Goal: Transaction & Acquisition: Purchase product/service

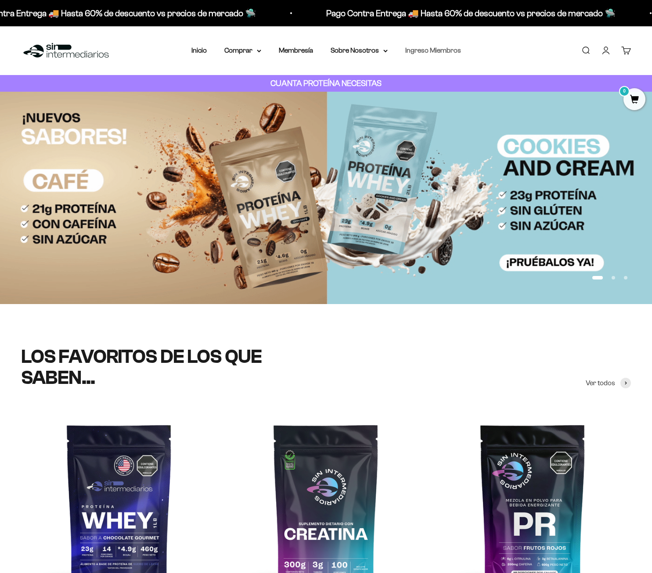
click at [419, 50] on link "Ingreso Miembros" at bounding box center [433, 50] width 56 height 7
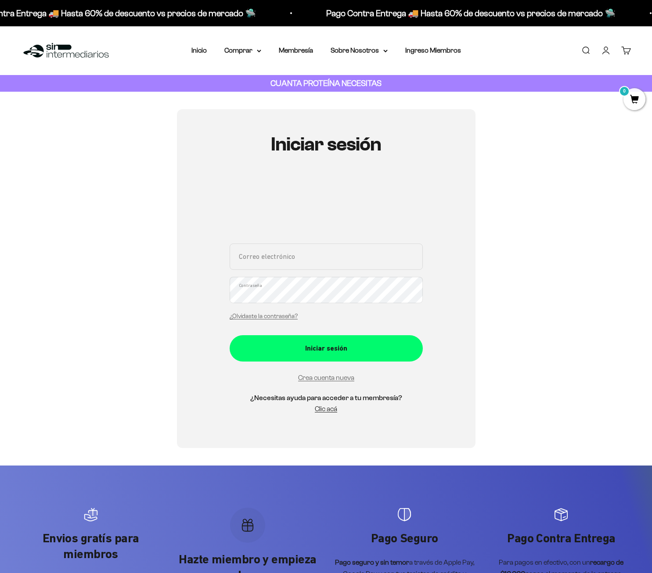
click at [304, 260] on input "Correo electrónico" at bounding box center [326, 257] width 193 height 26
type input "cristiancabdala@gmail.com"
click at [230, 335] on button "Iniciar sesión" at bounding box center [326, 348] width 193 height 26
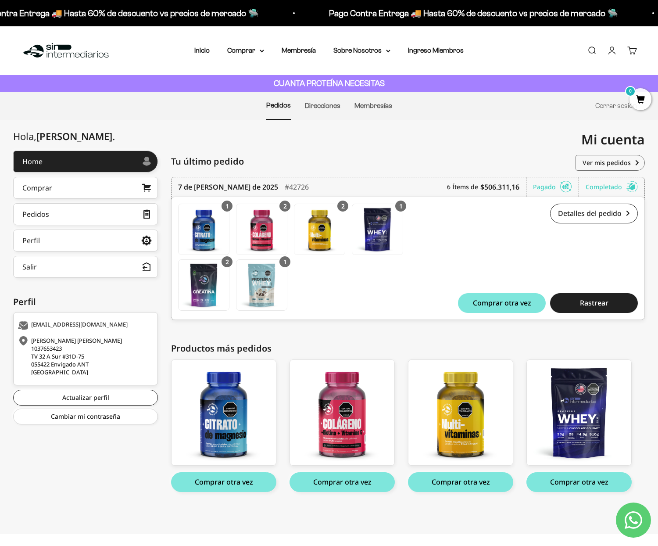
click at [354, 151] on div "Tu último pedido Pedidos" at bounding box center [408, 162] width 474 height 22
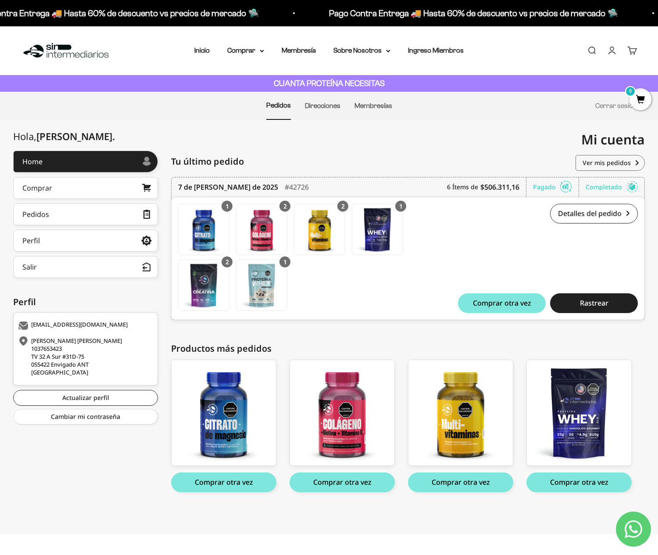
click at [587, 62] on div "Menú Buscar Inicio Comprar Proteínas Ver Todos Whey Iso Vegan Pancakes Pre-Entr…" at bounding box center [329, 50] width 658 height 49
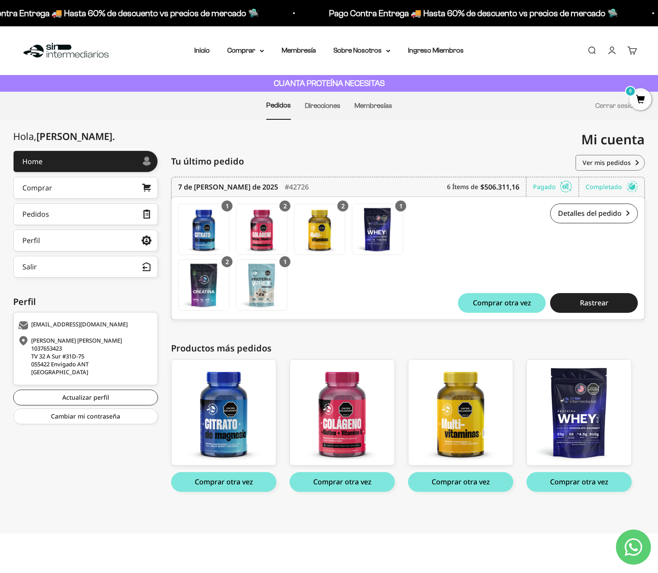
click at [593, 52] on link "Buscar" at bounding box center [592, 51] width 10 height 10
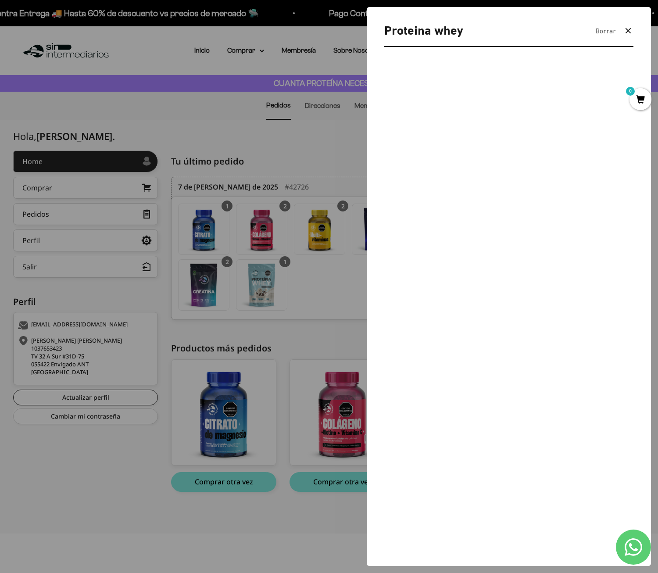
type input "Proteina whey"
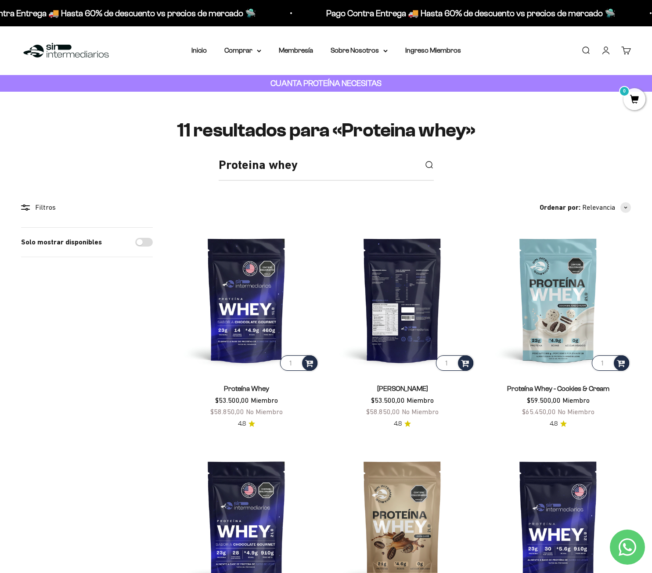
click at [423, 301] on img at bounding box center [402, 299] width 145 height 145
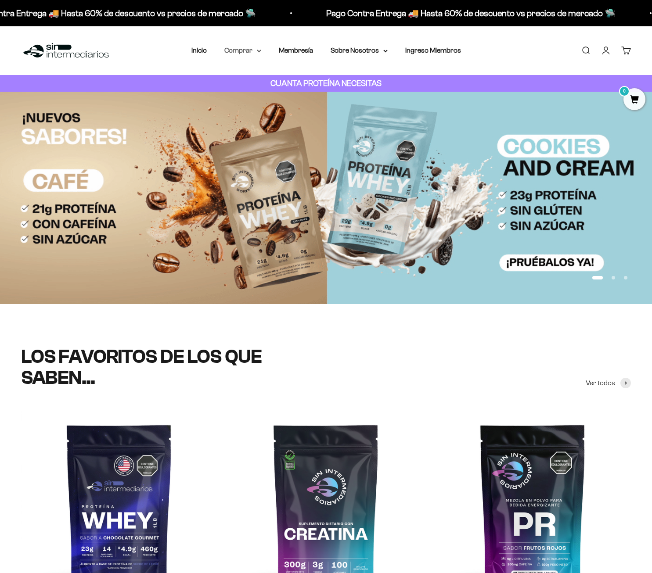
click at [227, 51] on summary "Comprar" at bounding box center [242, 50] width 37 height 11
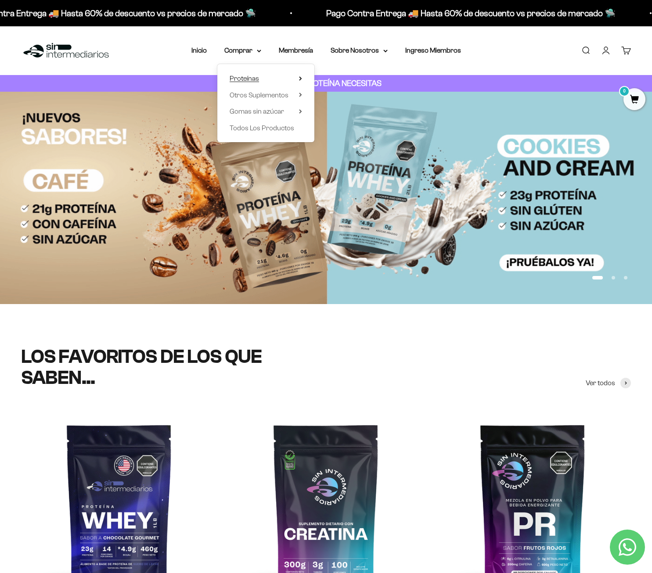
click at [259, 77] on summary "Proteínas" at bounding box center [266, 78] width 72 height 11
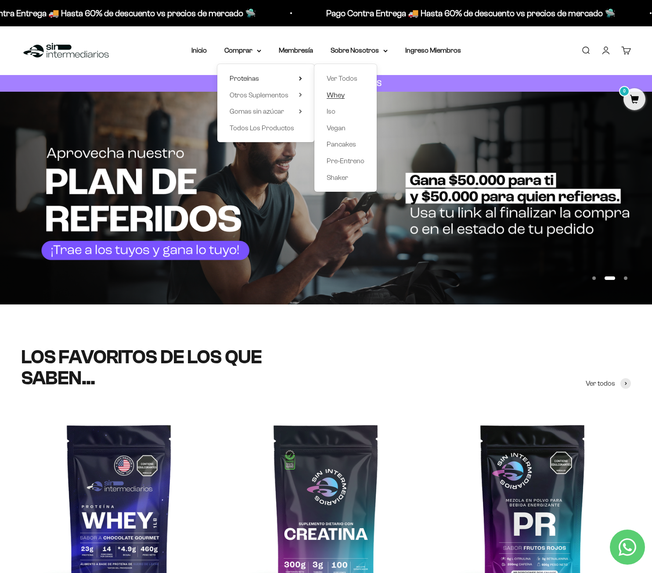
click at [340, 93] on span "Whey" at bounding box center [336, 94] width 18 height 7
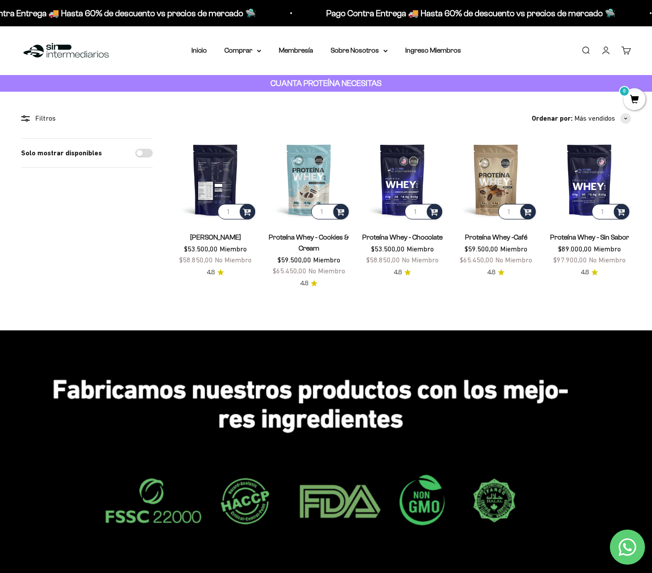
click at [215, 172] on img at bounding box center [215, 179] width 83 height 83
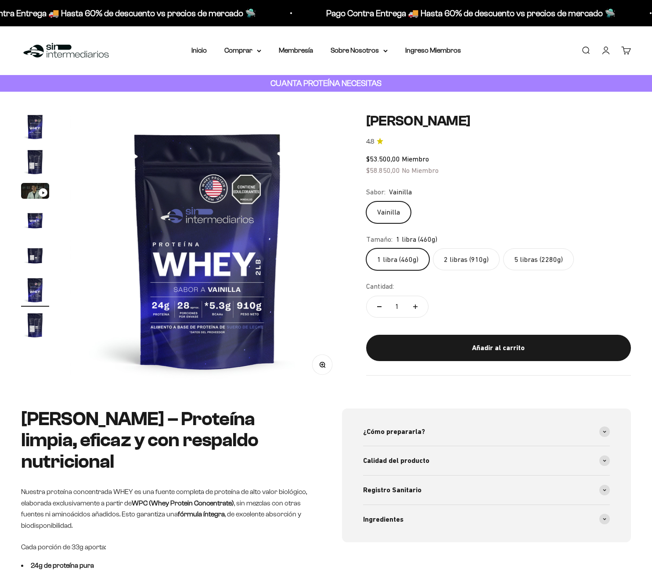
scroll to position [0, 1425]
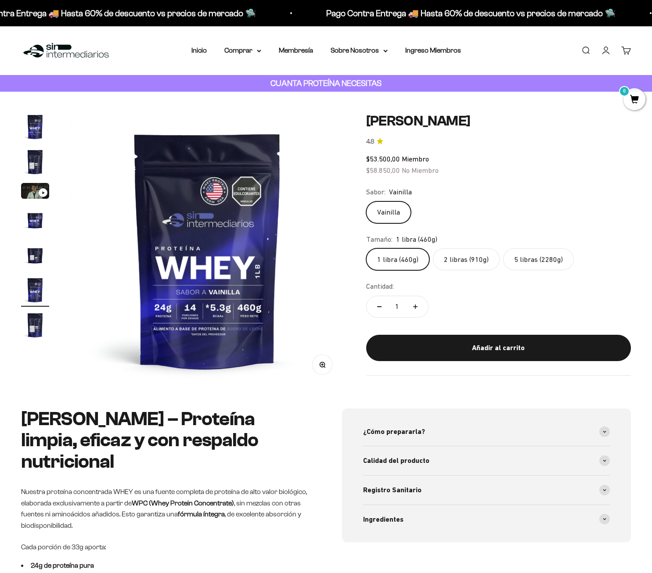
click at [467, 261] on label "2 libras (910g)" at bounding box center [466, 259] width 67 height 22
click at [366, 248] on input "2 libras (910g)" at bounding box center [366, 248] width 0 height 0
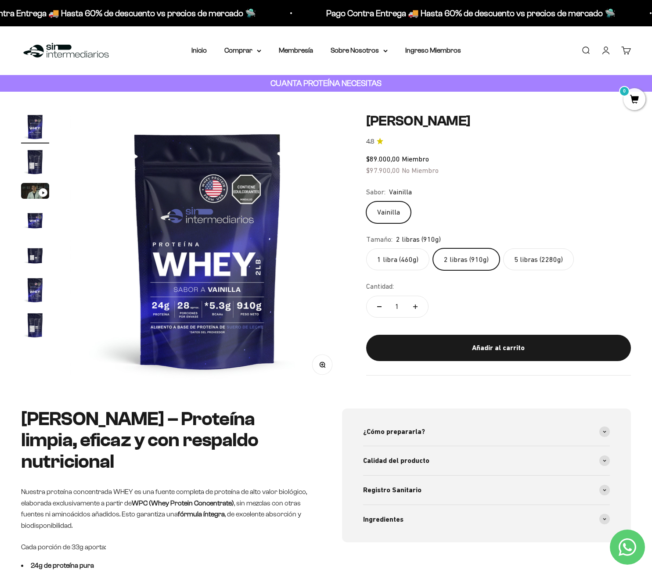
click at [420, 306] on button "Aumentar cantidad" at bounding box center [414, 306] width 25 height 21
type input "2"
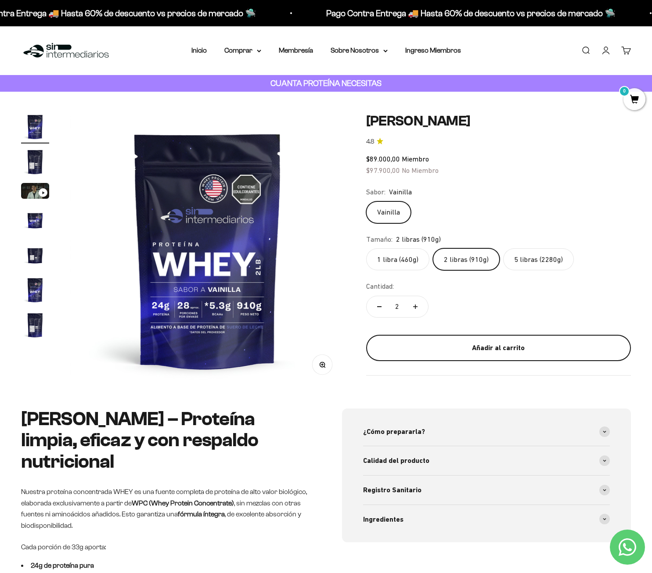
click at [489, 347] on div "Añadir al carrito" at bounding box center [499, 347] width 230 height 11
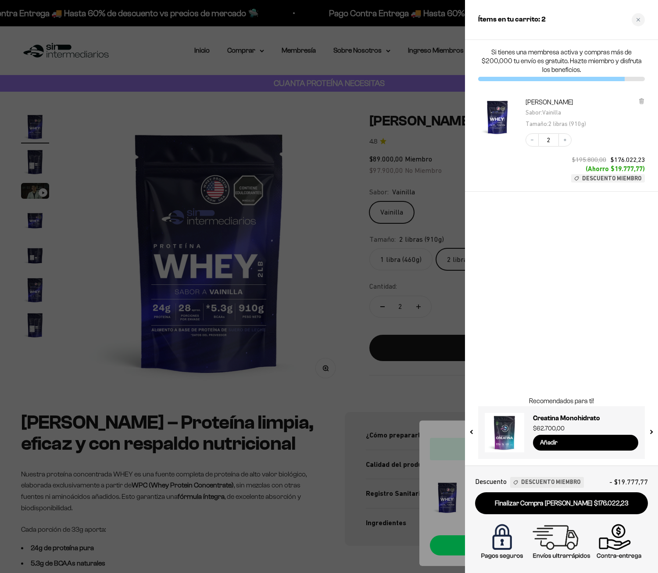
click at [448, 262] on div at bounding box center [329, 286] width 658 height 573
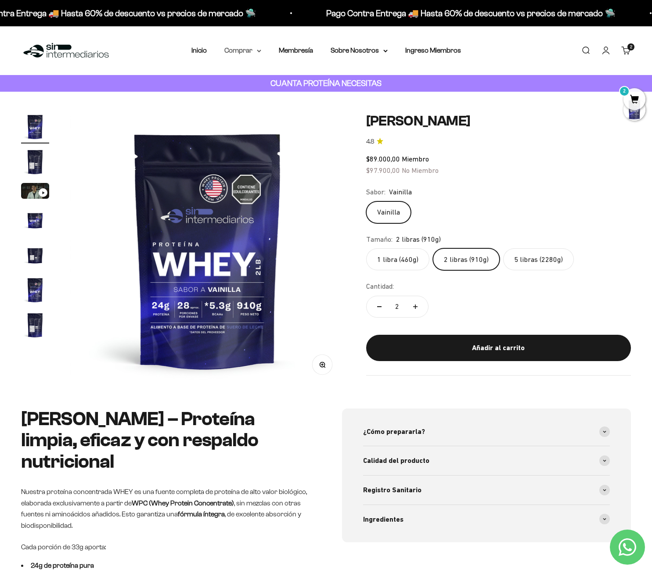
click at [232, 50] on summary "Comprar" at bounding box center [242, 50] width 37 height 11
click at [269, 94] on span "Otros Suplementos" at bounding box center [259, 94] width 59 height 7
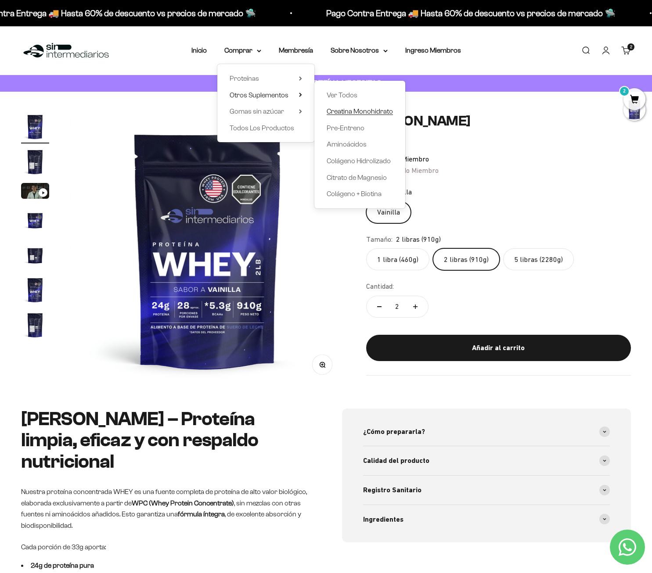
click at [358, 116] on span "Creatina Monohidrato" at bounding box center [360, 111] width 66 height 11
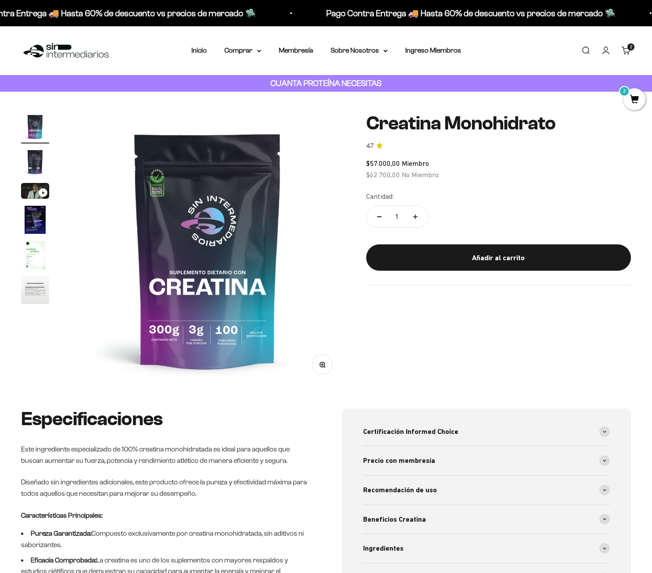
click at [416, 220] on button "Aumentar cantidad" at bounding box center [414, 216] width 25 height 21
type input "3"
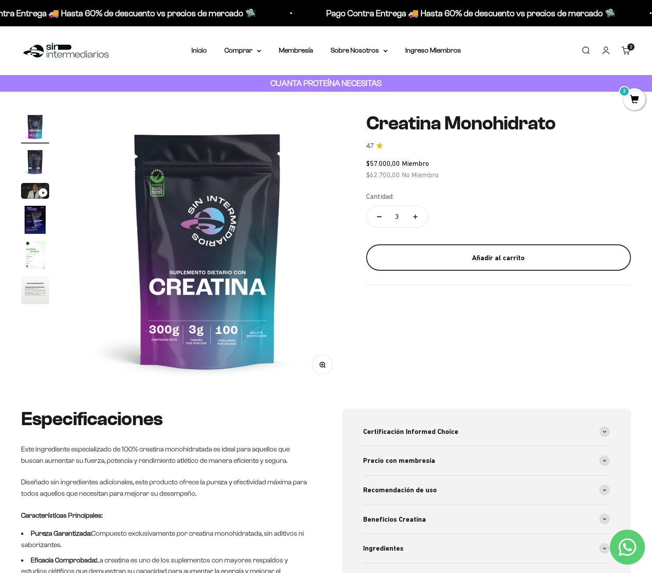
click at [502, 265] on button "Añadir al carrito" at bounding box center [498, 257] width 265 height 26
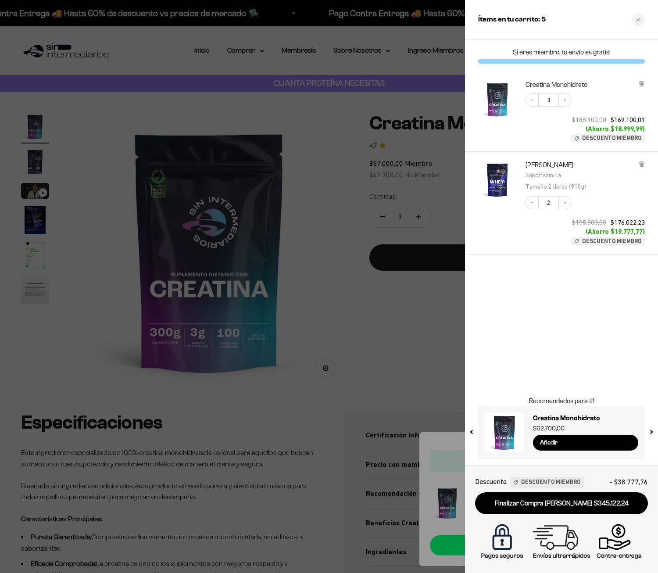
click at [430, 152] on div at bounding box center [329, 286] width 658 height 573
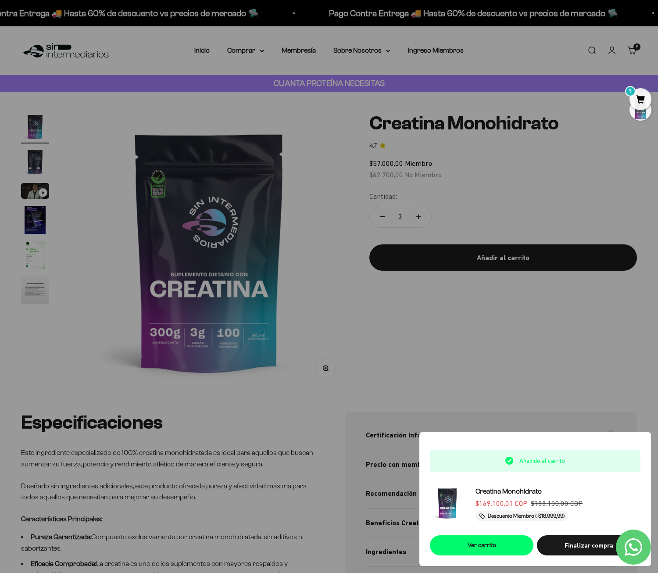
click at [279, 64] on div at bounding box center [329, 286] width 658 height 573
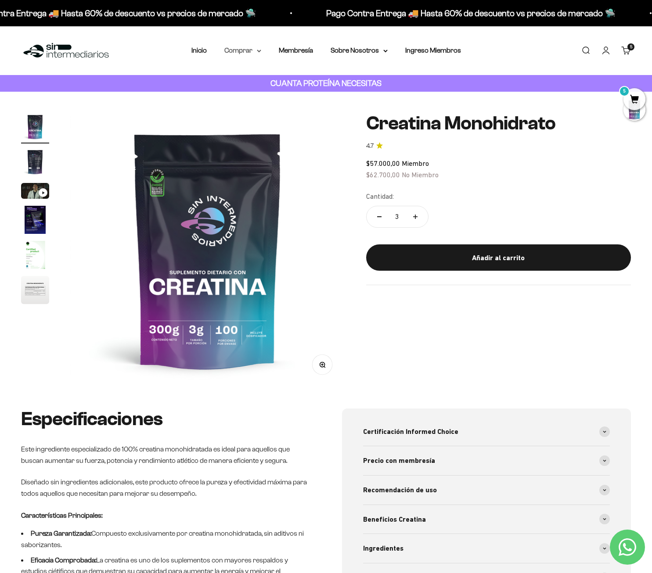
click at [250, 52] on summary "Comprar" at bounding box center [242, 50] width 37 height 11
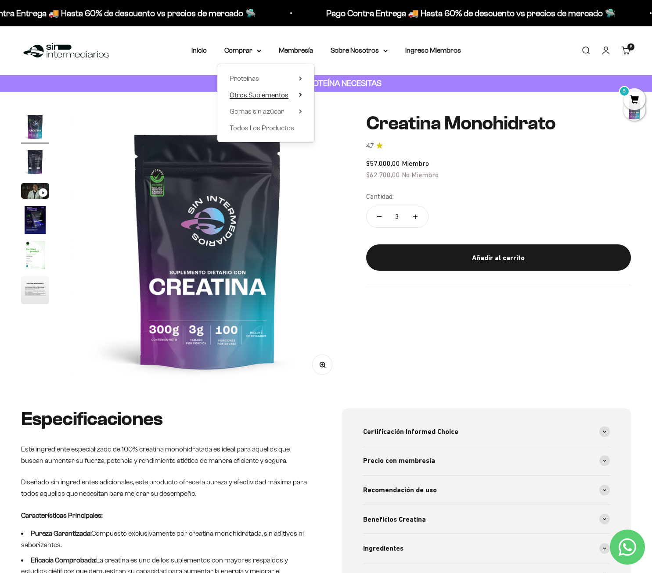
click at [265, 96] on span "Otros Suplementos" at bounding box center [259, 94] width 59 height 7
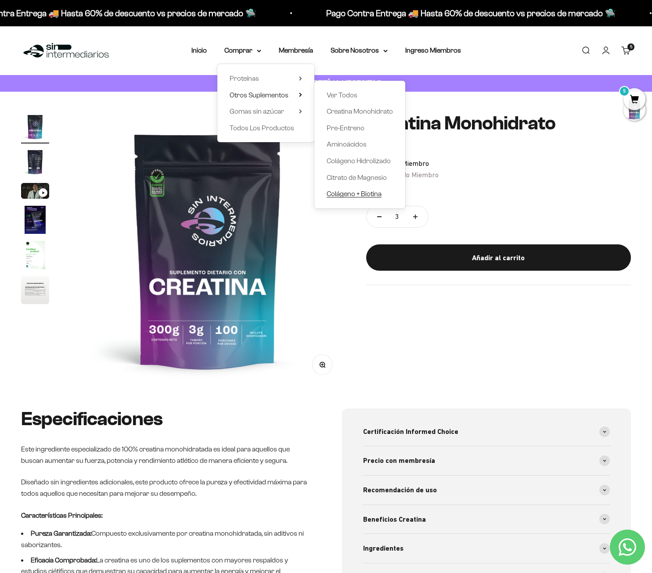
click at [370, 197] on span "Colágeno + Biotina" at bounding box center [354, 193] width 55 height 7
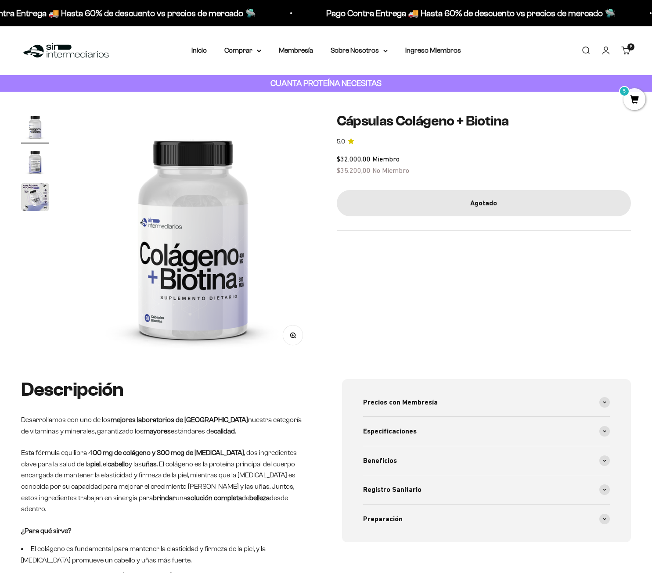
click at [448, 233] on div "Zoom Ir al artículo 1 Ir al artículo 2 Ir al artículo 3 Cápsulas Colágeno + Bio…" at bounding box center [326, 235] width 610 height 245
click at [35, 169] on img "Ir al artículo 2" at bounding box center [35, 162] width 28 height 28
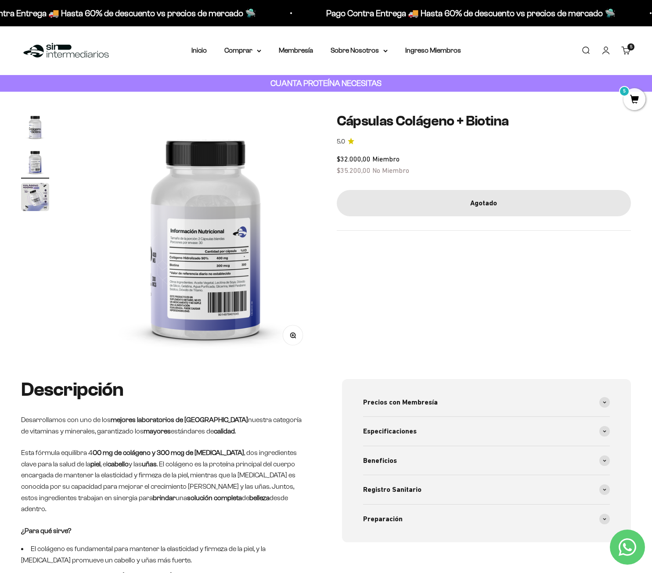
scroll to position [0, 256]
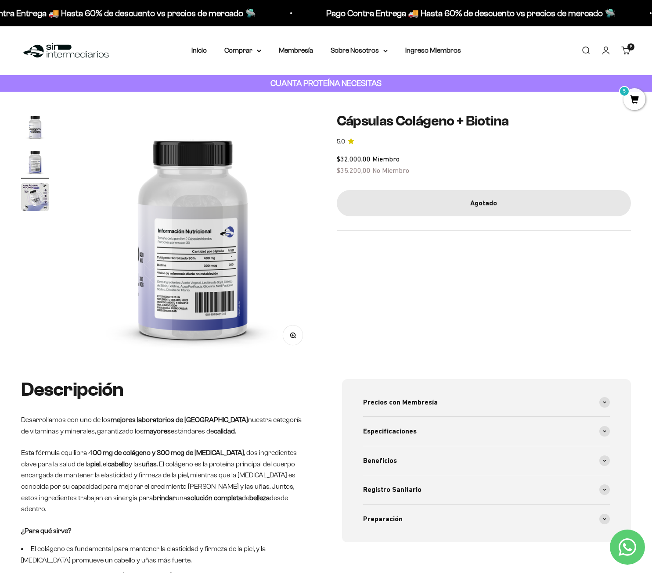
click at [42, 148] on img "Ir al artículo 2" at bounding box center [35, 162] width 28 height 28
click at [47, 140] on img "Ir al artículo 1" at bounding box center [35, 127] width 28 height 28
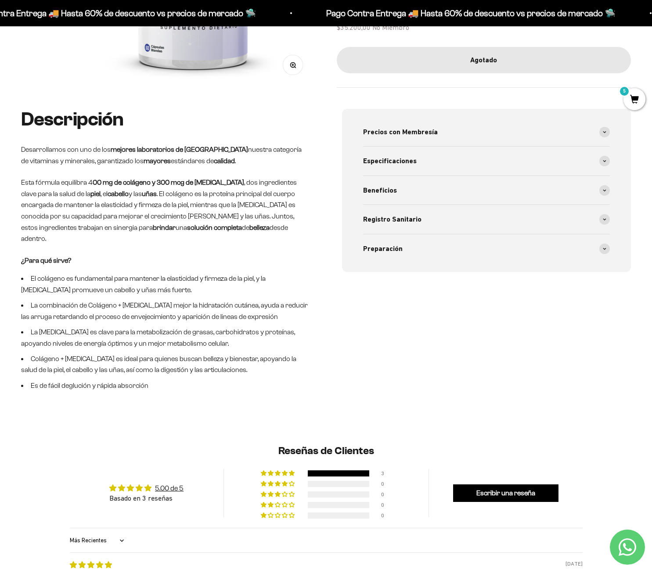
scroll to position [0, 0]
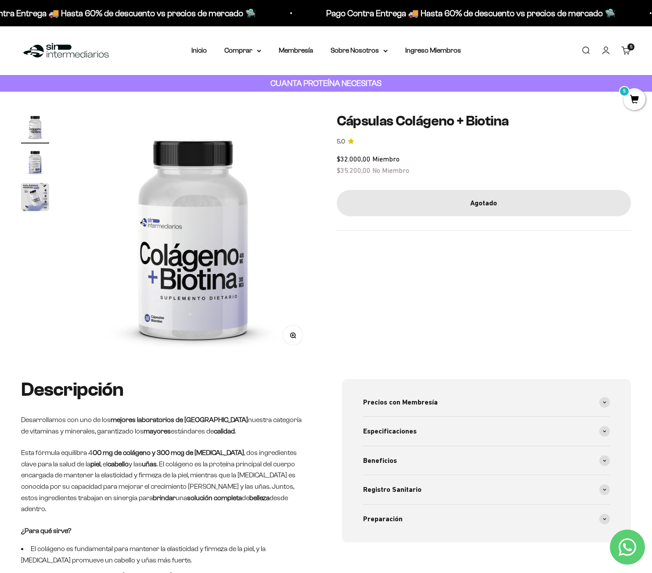
click at [372, 154] on div "$32.000,00 Miembro $35.200,00 No Miembro" at bounding box center [484, 165] width 294 height 22
click at [339, 88] on p "CUANTA PROTEÍNA NECESITAS" at bounding box center [325, 83] width 115 height 13
click at [330, 82] on strong "CUANTA PROTEÍNA NECESITAS" at bounding box center [325, 83] width 111 height 9
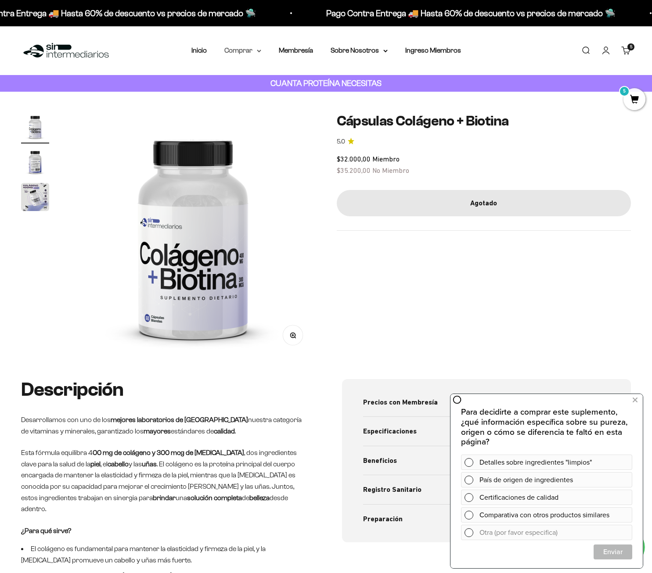
click at [251, 54] on summary "Comprar" at bounding box center [242, 50] width 37 height 11
click at [261, 97] on span "Otros Suplementos" at bounding box center [259, 94] width 59 height 7
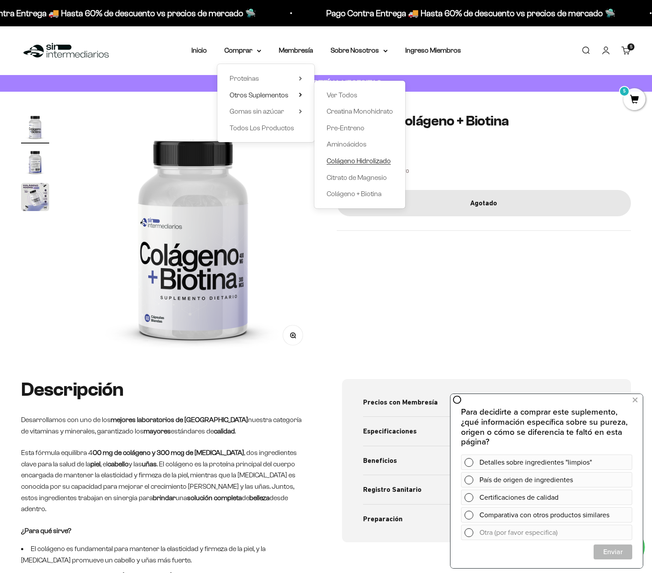
click at [354, 159] on span "Colágeno Hidrolizado" at bounding box center [359, 160] width 64 height 7
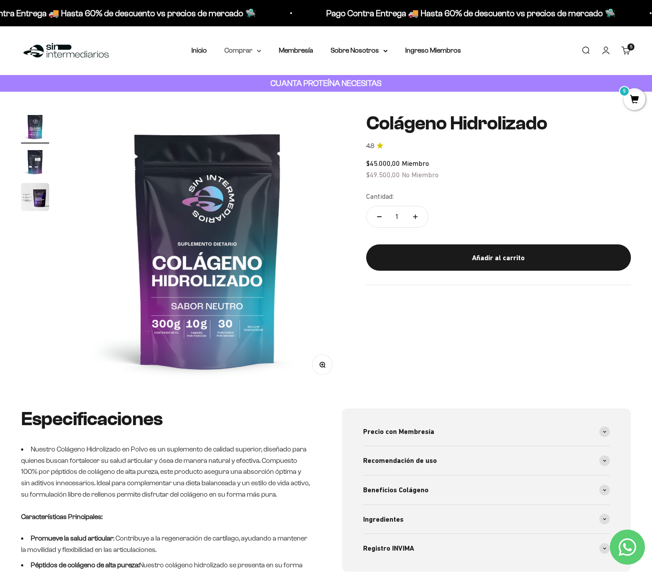
click at [241, 51] on summary "Comprar" at bounding box center [242, 50] width 37 height 11
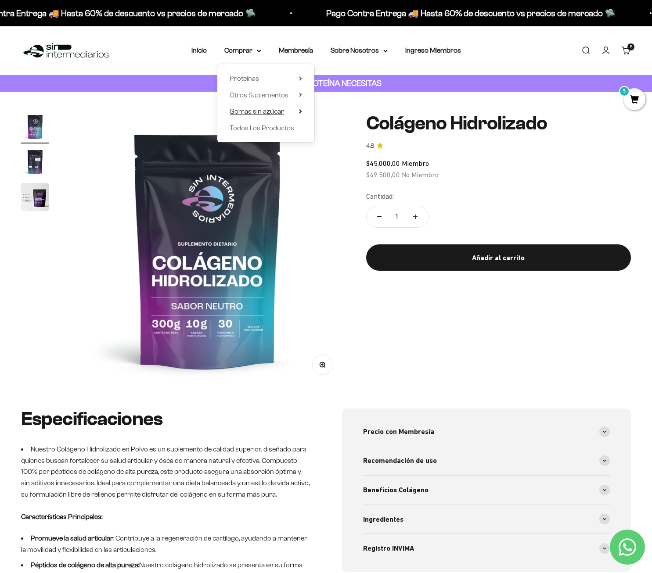
click at [263, 112] on span "Gomas sin azúcar" at bounding box center [257, 111] width 54 height 7
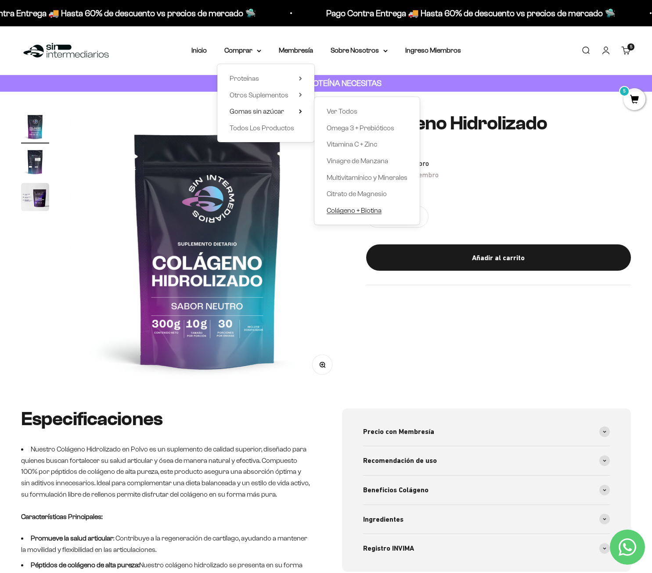
click at [349, 209] on span "Colágeno + Biotina" at bounding box center [354, 210] width 55 height 7
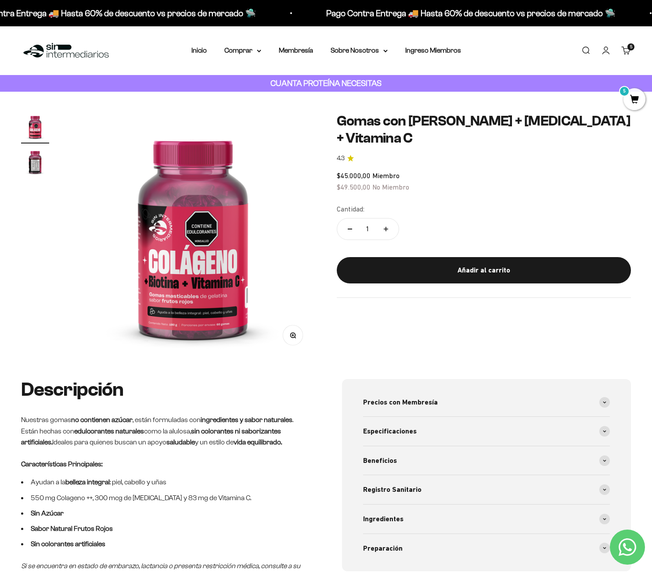
click at [437, 176] on safe-sticky "Gomas con [PERSON_NAME] + [MEDICAL_DATA] + Vitamina C 4.3 $45.000,00 Miembro $4…" at bounding box center [484, 205] width 294 height 185
